Goal: Task Accomplishment & Management: Manage account settings

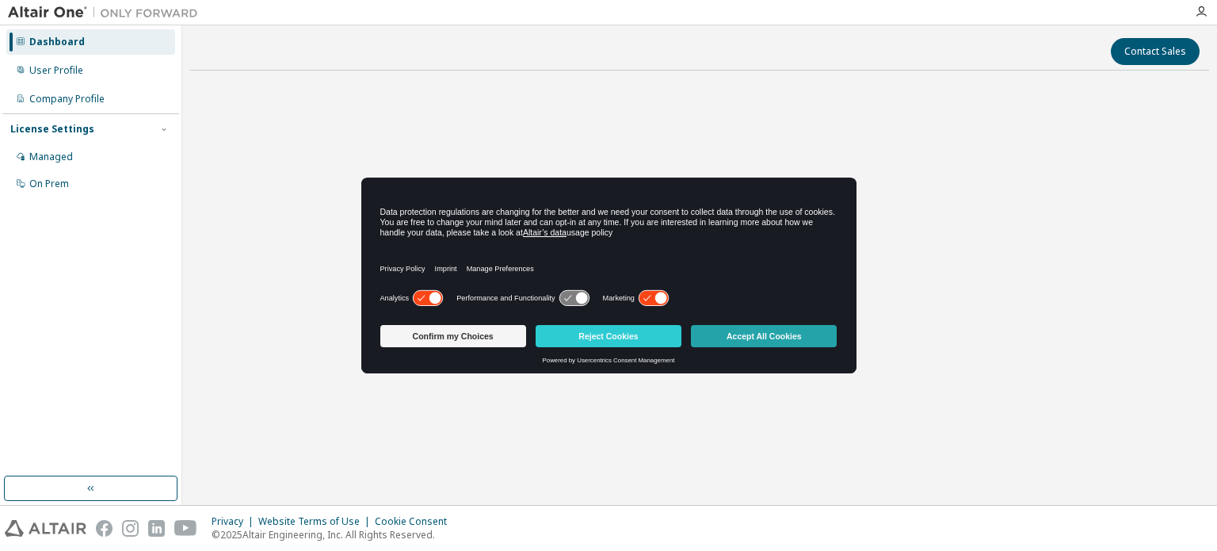
click at [792, 329] on button "Accept All Cookies" at bounding box center [764, 336] width 146 height 22
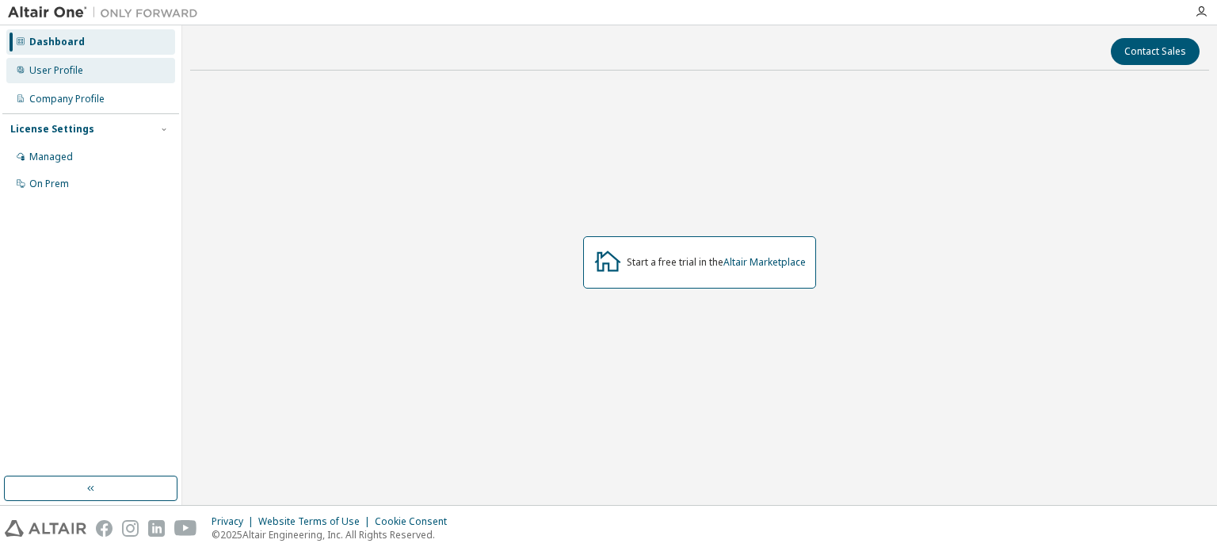
click at [85, 74] on div "User Profile" at bounding box center [90, 70] width 169 height 25
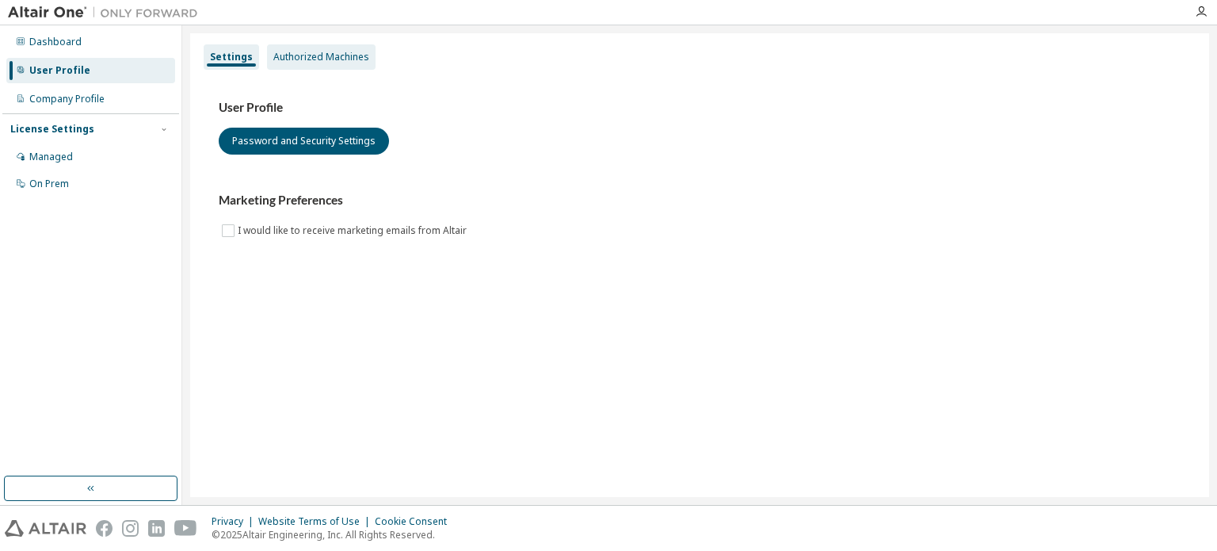
click at [334, 55] on div "Authorized Machines" at bounding box center [321, 57] width 96 height 13
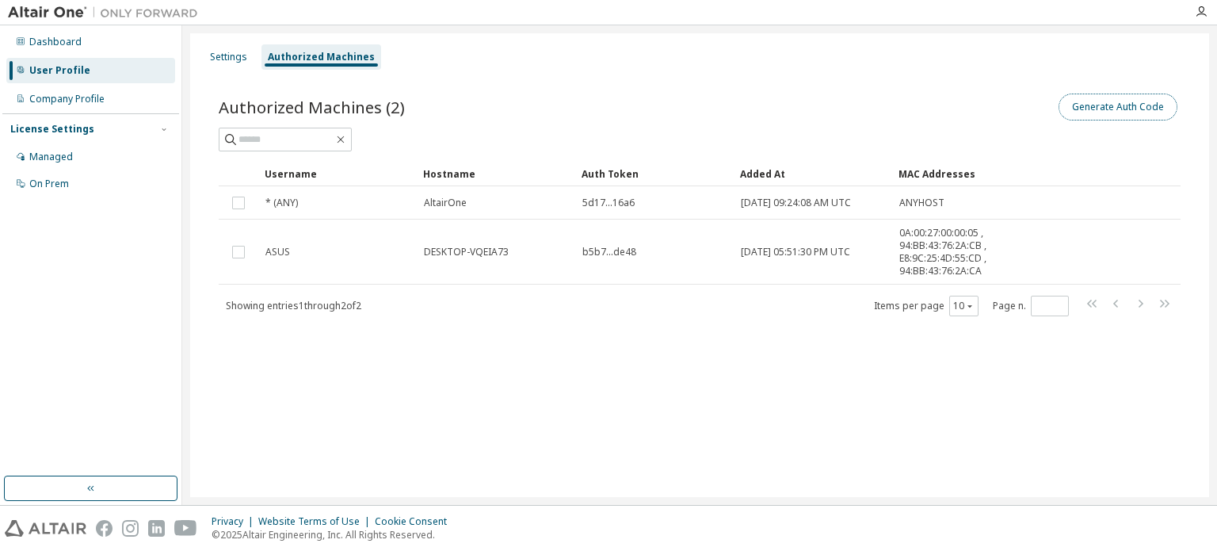
click at [1107, 101] on button "Generate Auth Code" at bounding box center [1118, 107] width 119 height 27
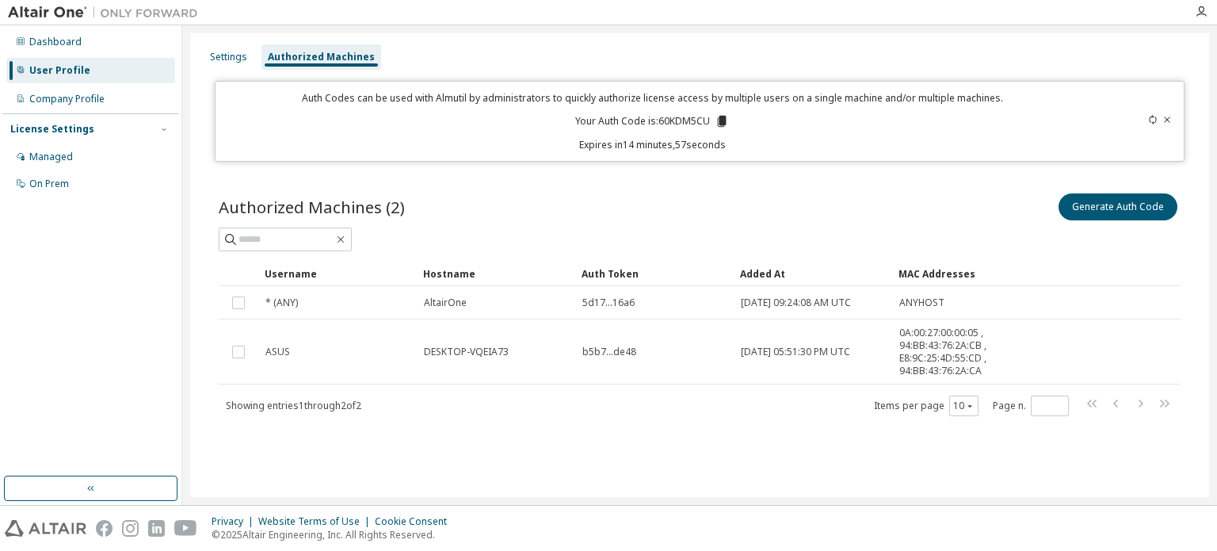
click at [721, 120] on icon at bounding box center [722, 121] width 9 height 11
click at [1149, 122] on icon at bounding box center [1153, 120] width 10 height 10
click at [1152, 120] on icon at bounding box center [1153, 120] width 10 height 10
click at [723, 118] on icon at bounding box center [720, 121] width 9 height 11
click at [716, 119] on icon at bounding box center [719, 121] width 9 height 11
